Goal: Entertainment & Leisure: Consume media (video, audio)

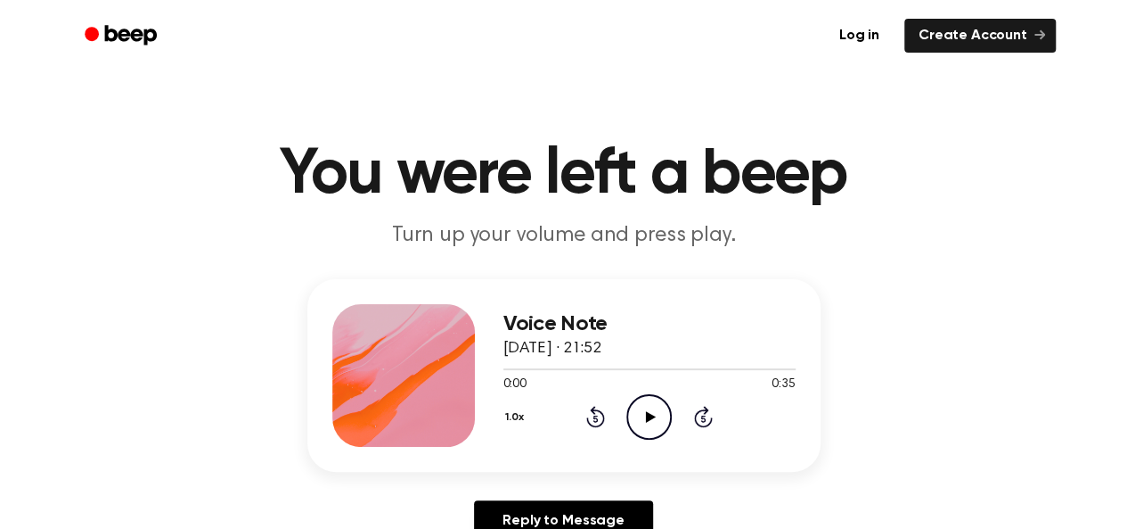
click at [634, 412] on icon "Play Audio" at bounding box center [649, 416] width 45 height 45
click at [636, 427] on icon "Play Audio" at bounding box center [649, 416] width 45 height 45
